Goal: Task Accomplishment & Management: Use online tool/utility

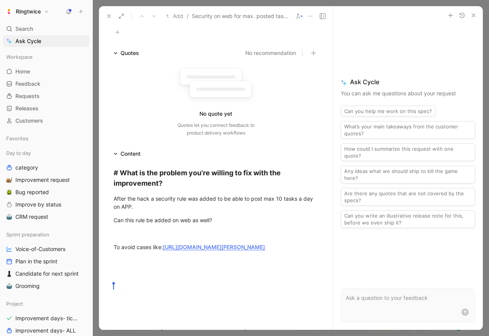
scroll to position [55, 0]
click at [381, 300] on p at bounding box center [408, 298] width 124 height 9
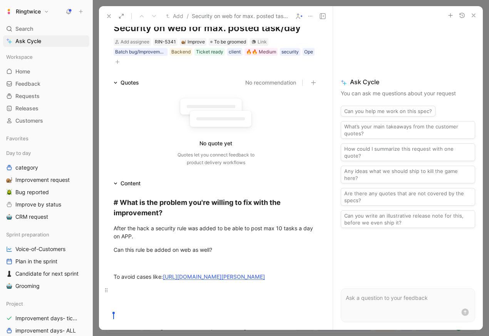
scroll to position [22, 0]
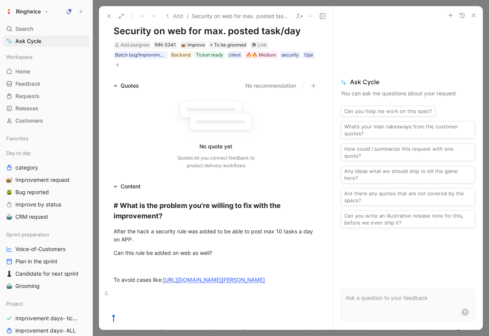
click at [163, 298] on div at bounding box center [216, 293] width 204 height 8
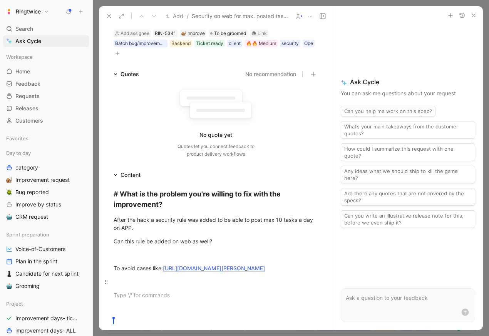
scroll to position [37, 0]
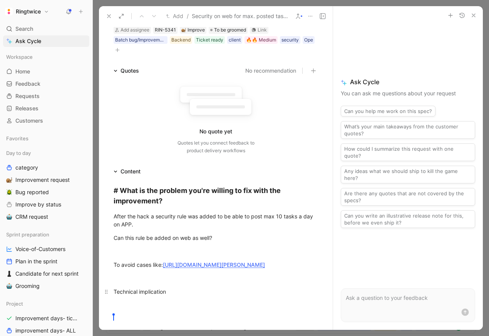
click at [139, 296] on div "Technical implication" at bounding box center [216, 292] width 204 height 8
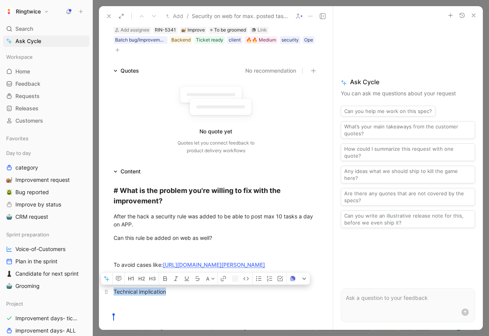
click at [139, 296] on div "Technical implication" at bounding box center [216, 292] width 204 height 8
click at [130, 282] on icon "button" at bounding box center [131, 279] width 6 height 6
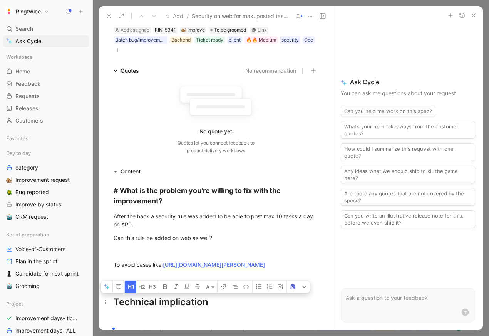
click at [152, 308] on div "Technical implication" at bounding box center [216, 303] width 204 height 14
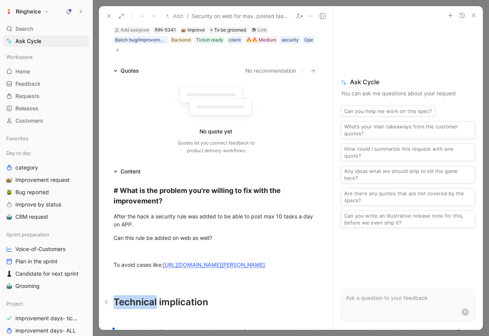
click at [152, 308] on div "Technical implication" at bounding box center [216, 303] width 204 height 14
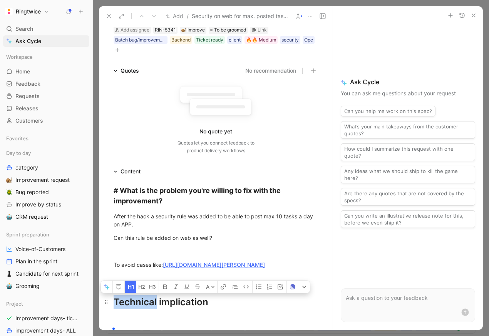
click at [152, 308] on div "Technical implication" at bounding box center [216, 303] width 204 height 14
click at [116, 290] on icon "button" at bounding box center [118, 287] width 6 height 6
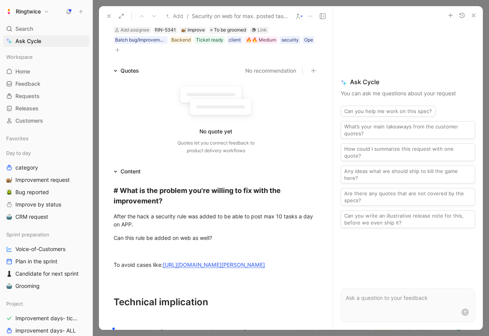
click at [109, 17] on icon at bounding box center [109, 16] width 6 height 6
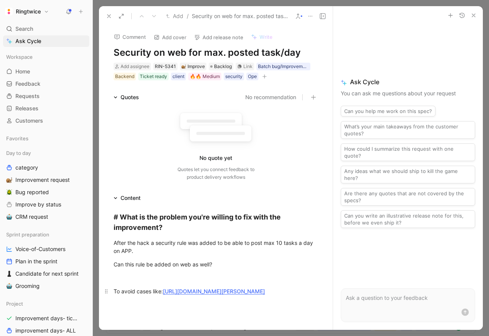
click at [197, 295] on link "[URL][DOMAIN_NAME][PERSON_NAME]" at bounding box center [214, 291] width 102 height 7
click at [217, 65] on span "Backlog" at bounding box center [223, 67] width 18 height 8
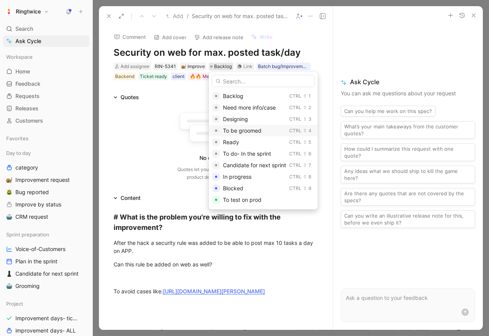
click at [252, 131] on span "To be groomed" at bounding box center [242, 130] width 38 height 7
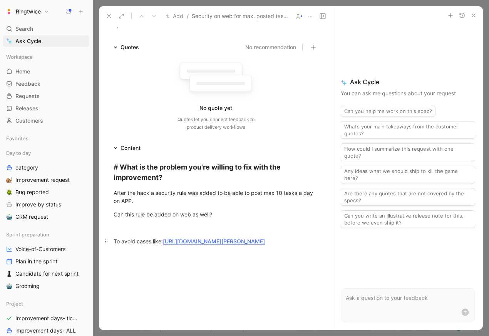
scroll to position [126, 0]
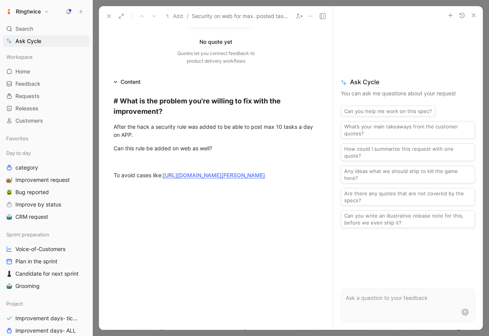
click at [137, 209] on div "# What is the problem you're willing to fix with the improvement? After the hac…" at bounding box center [216, 148] width 234 height 123
click at [236, 189] on div "# What is the problem you're willing to fix with the improvement? After the hac…" at bounding box center [216, 148] width 234 height 123
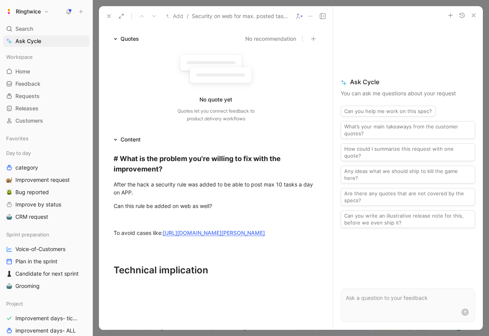
scroll to position [120, 0]
